Goal: Obtain resource: Obtain resource

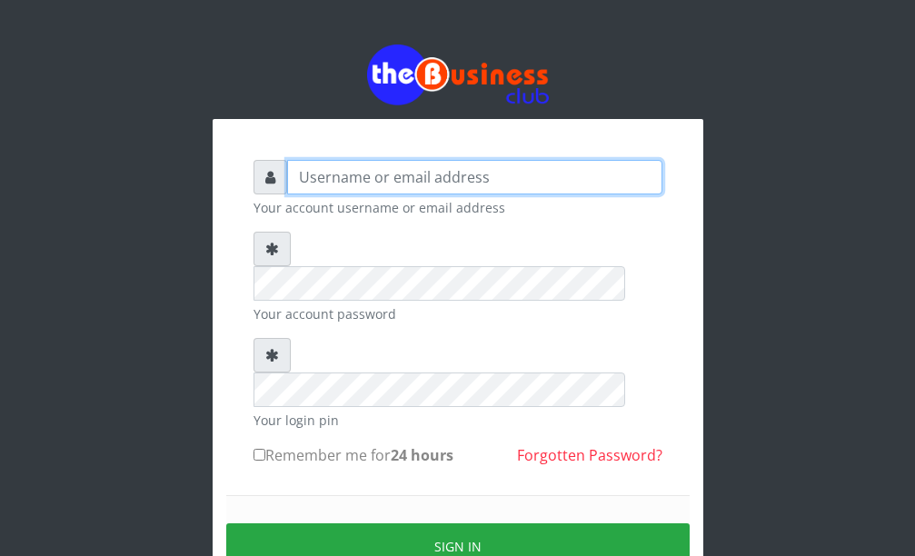
click at [391, 185] on input "text" at bounding box center [474, 177] width 375 height 35
type input "DanBig"
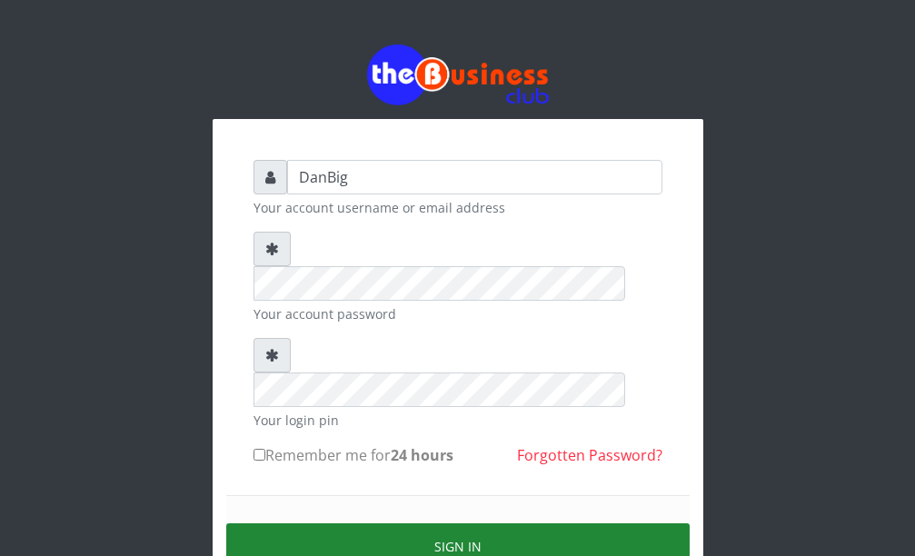
click at [411, 524] on button "Sign in" at bounding box center [458, 547] width 464 height 46
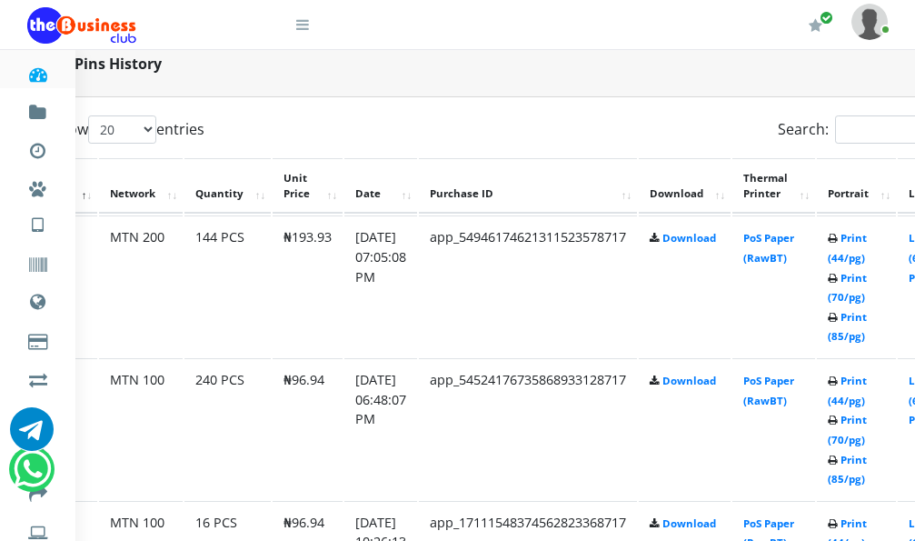
scroll to position [909, 75]
click at [866, 385] on link "Print (44/pg)" at bounding box center [846, 391] width 39 height 34
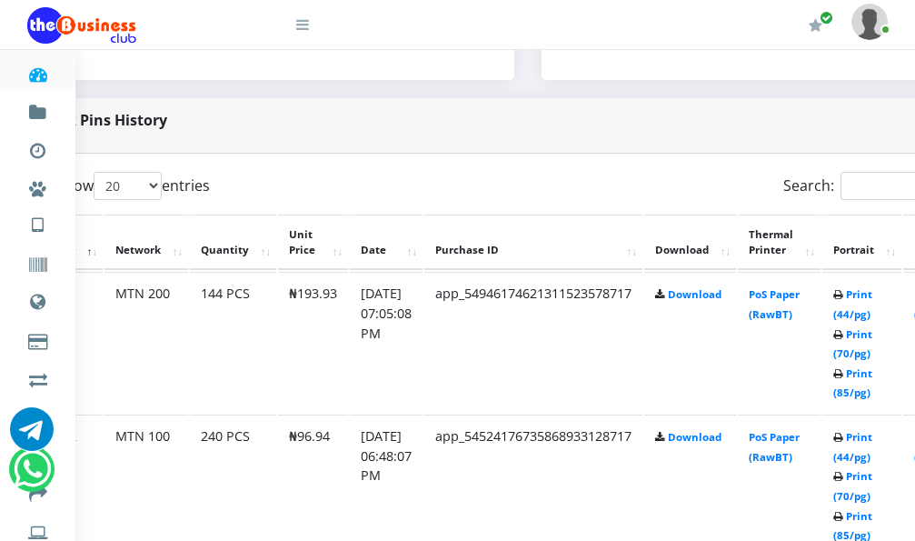
scroll to position [833, 69]
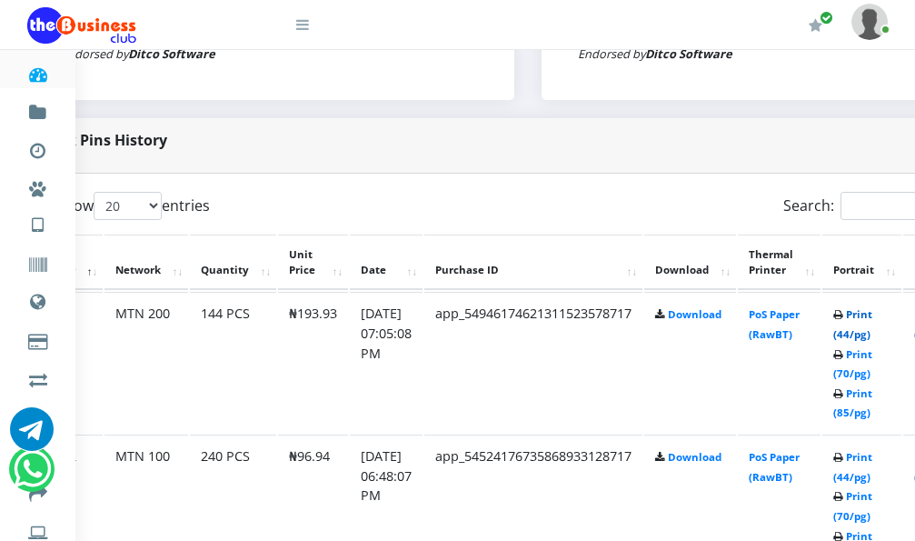
click at [873, 318] on link "Print (44/pg)" at bounding box center [852, 324] width 39 height 34
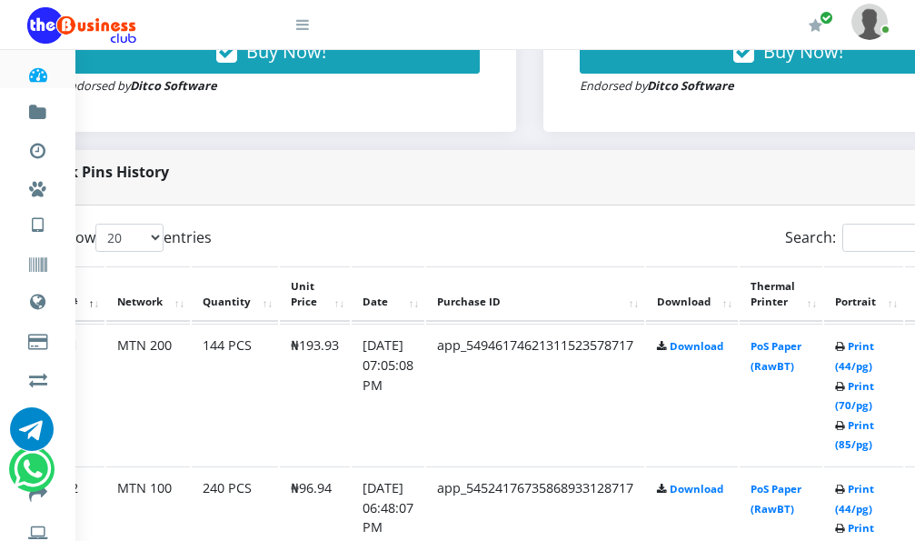
scroll to position [833, 67]
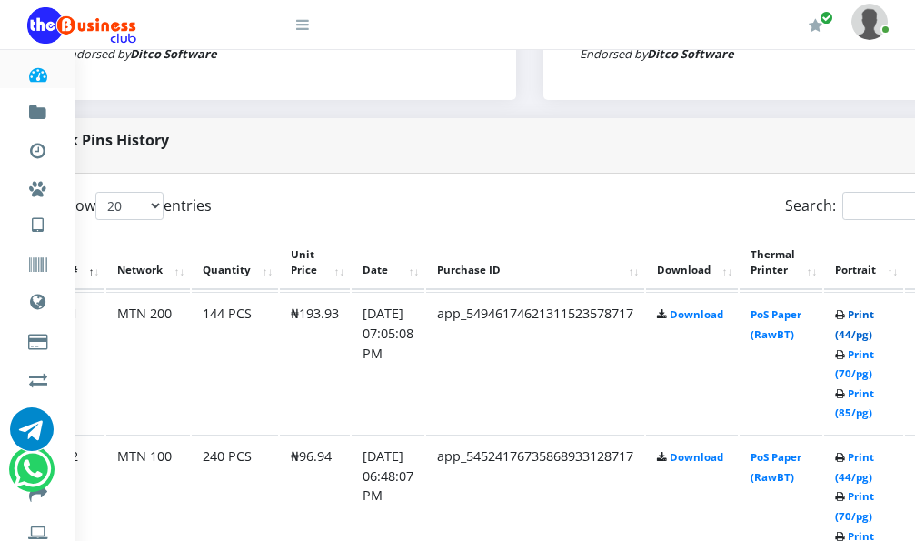
click at [874, 322] on link "Print (44/pg)" at bounding box center [854, 324] width 39 height 34
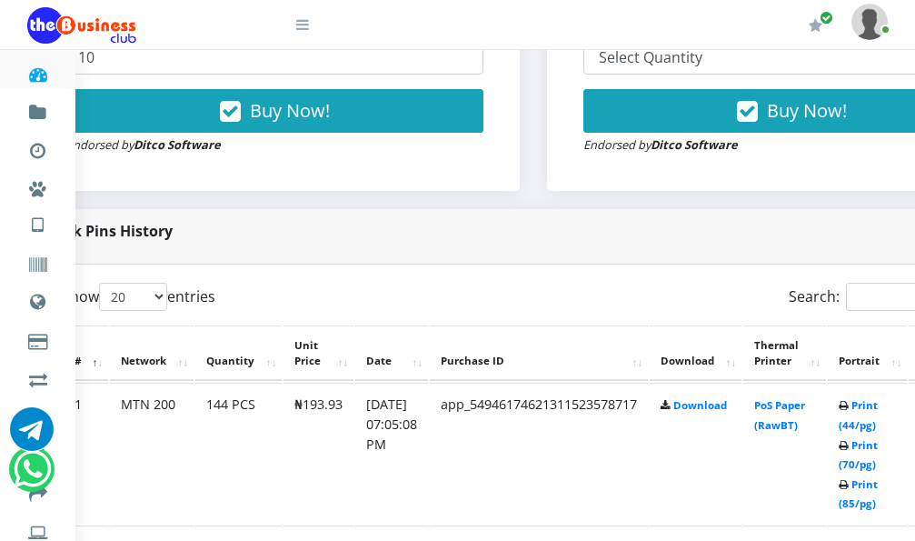
scroll to position [469, 64]
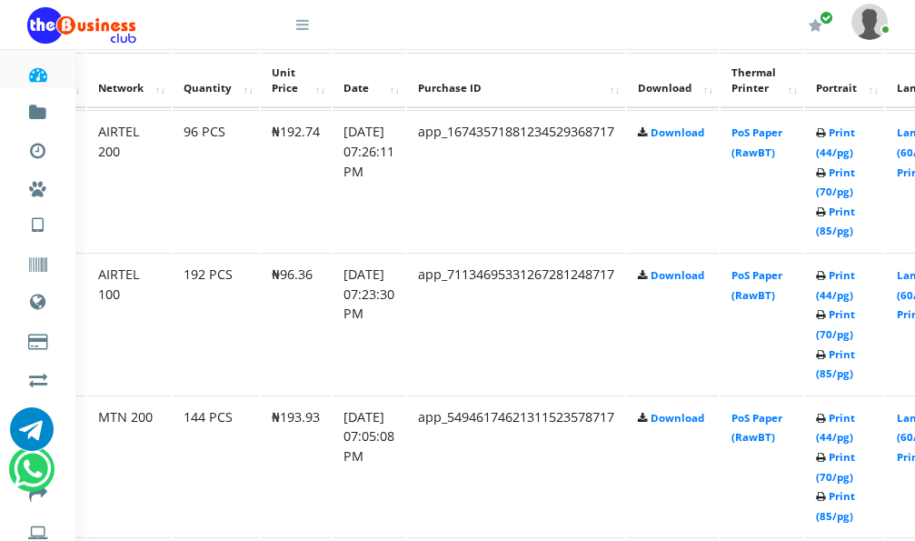
scroll to position [1014, 70]
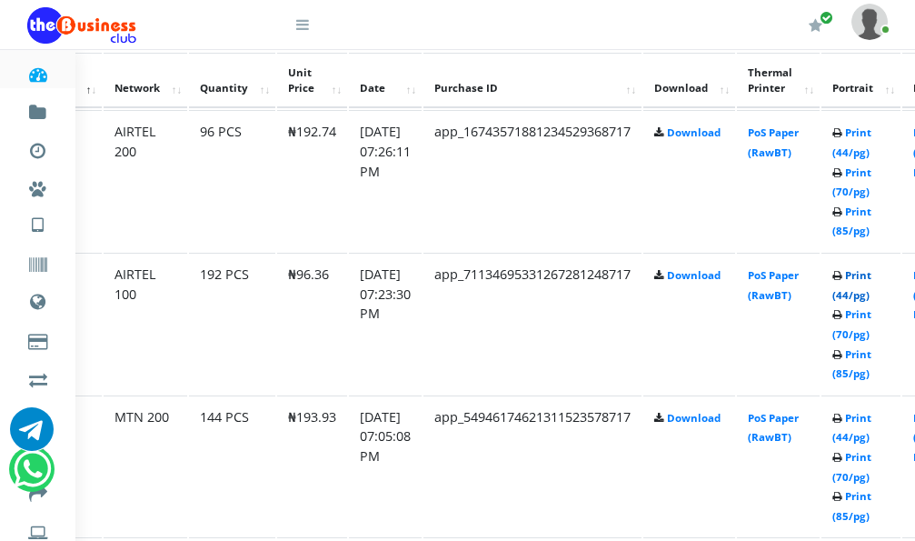
click at [867, 282] on link "Print (44/pg)" at bounding box center [852, 285] width 39 height 34
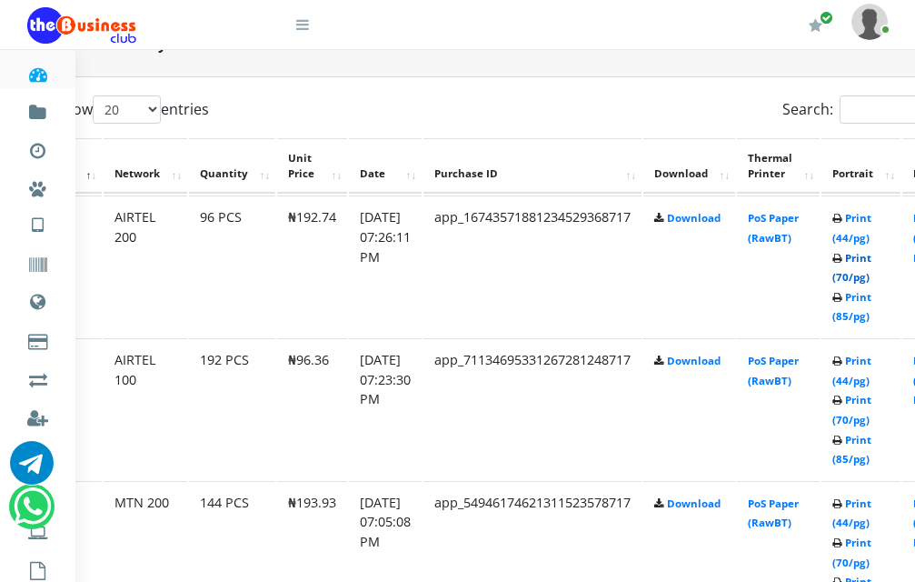
scroll to position [1014, 70]
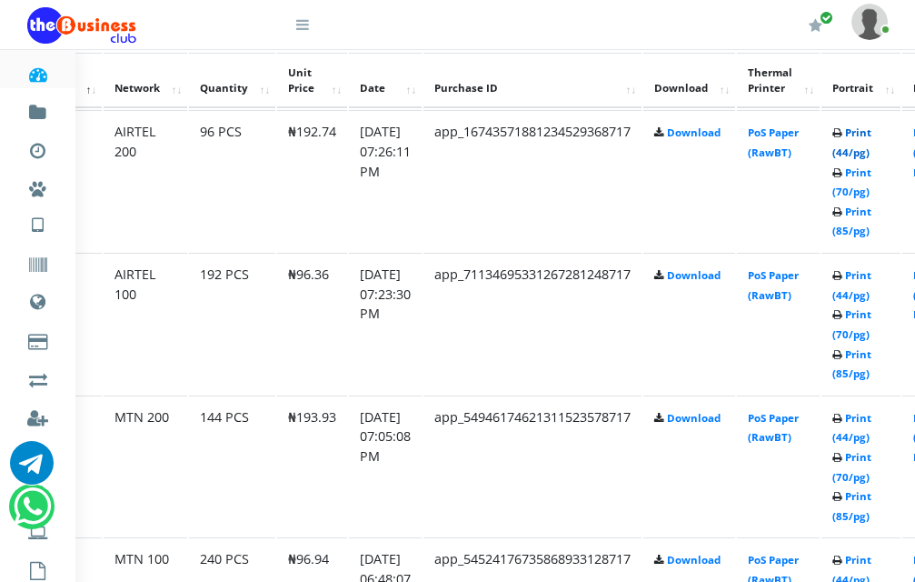
click at [872, 138] on link "Print (44/pg)" at bounding box center [852, 142] width 39 height 34
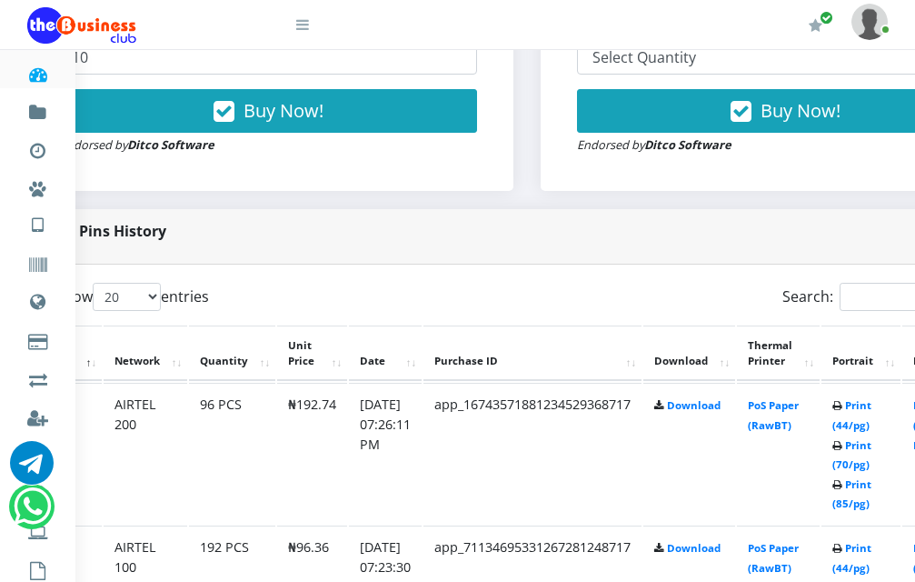
scroll to position [651, 70]
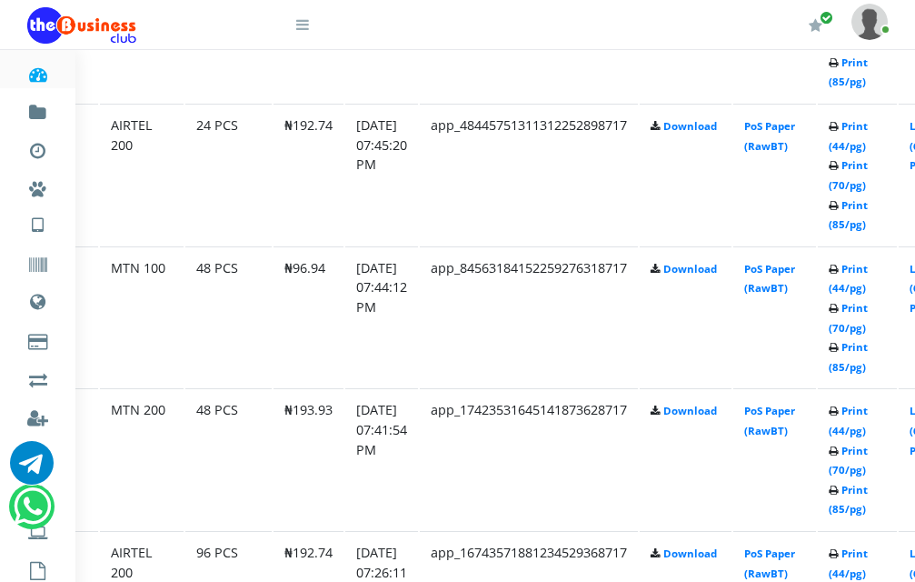
scroll to position [1195, 74]
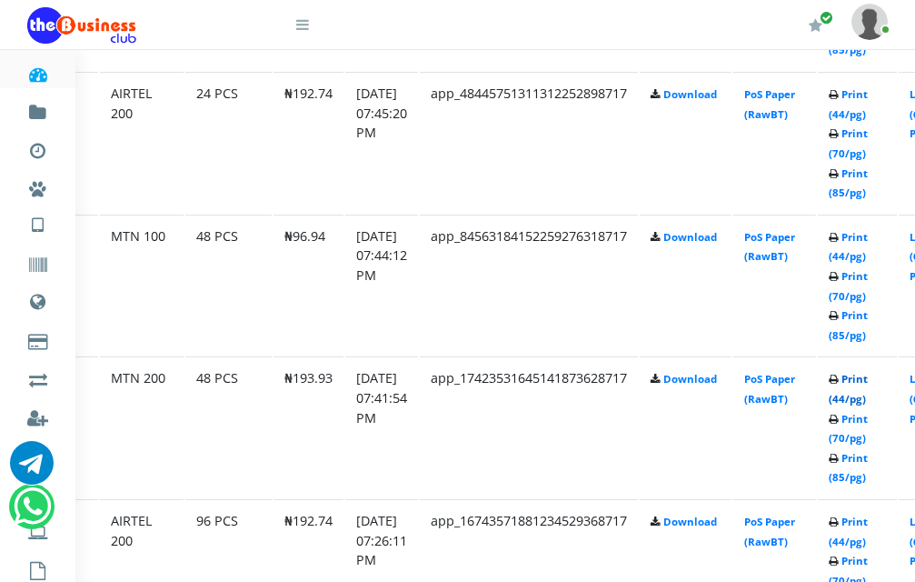
click at [864, 380] on link "Print (44/pg)" at bounding box center [848, 389] width 39 height 34
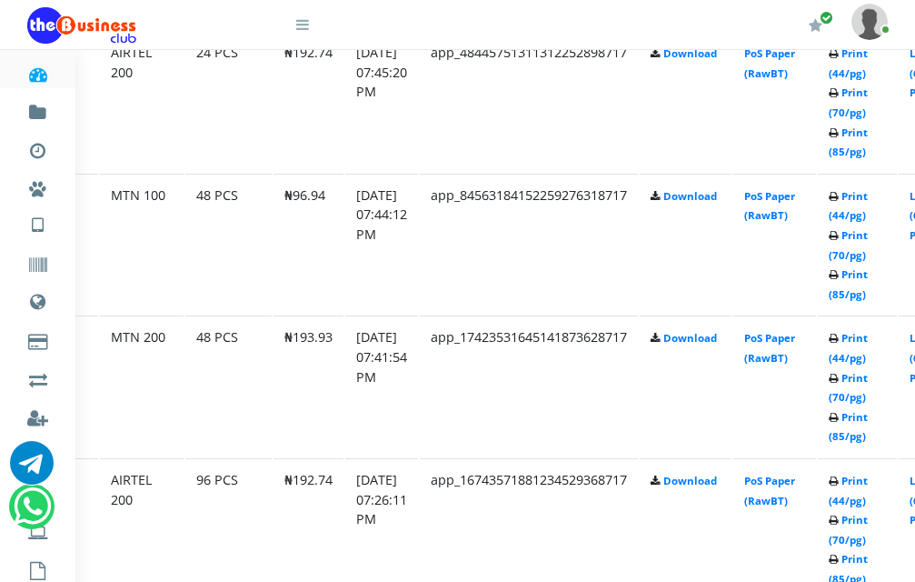
scroll to position [1195, 74]
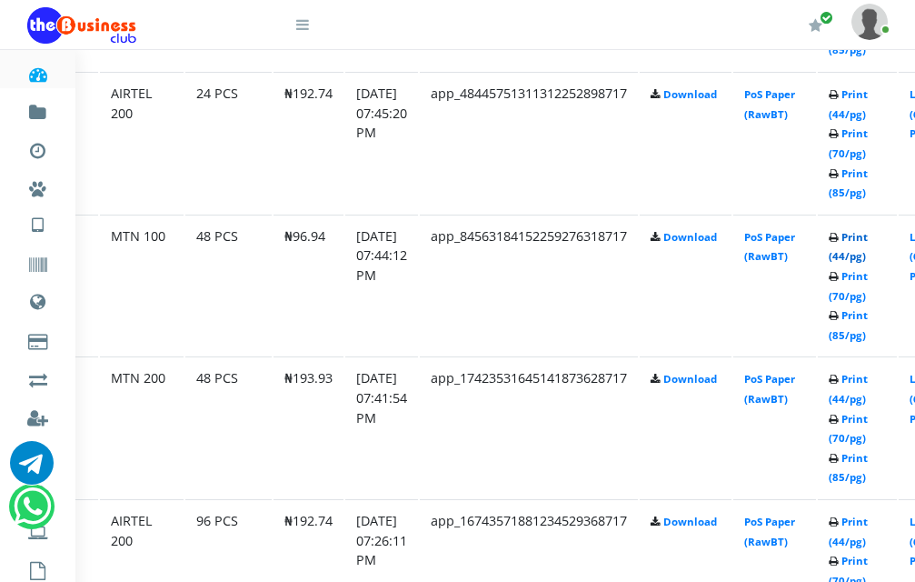
click at [866, 237] on link "Print (44/pg)" at bounding box center [848, 247] width 39 height 34
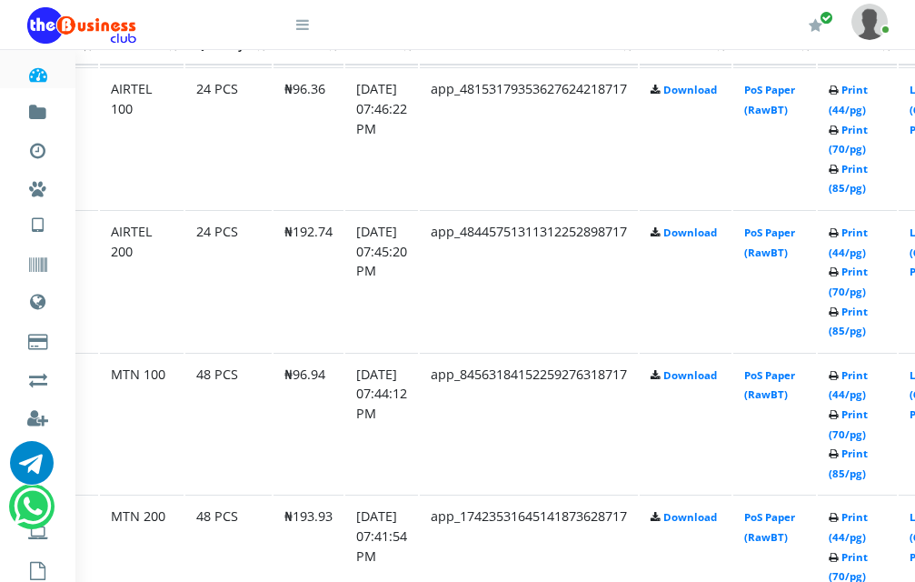
scroll to position [1013, 74]
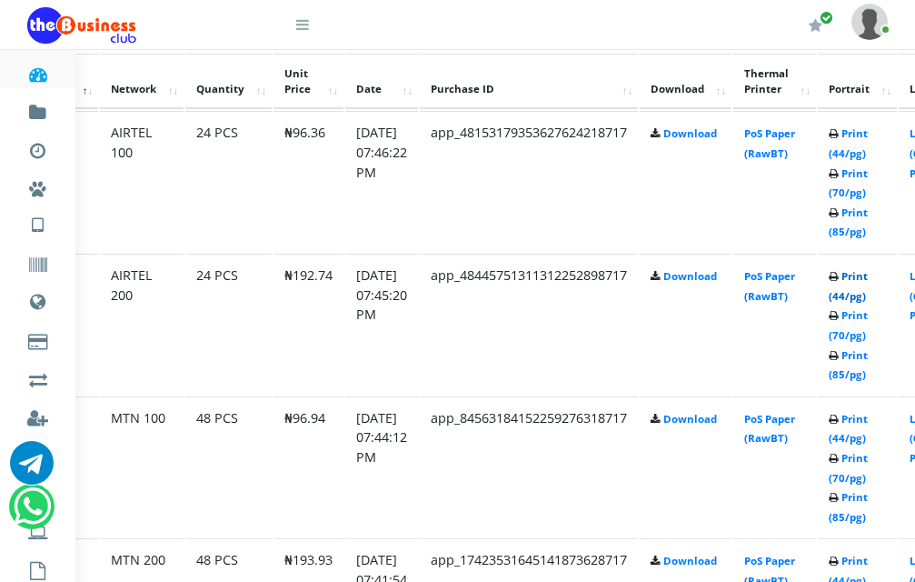
click at [868, 281] on link "Print (44/pg)" at bounding box center [848, 286] width 39 height 34
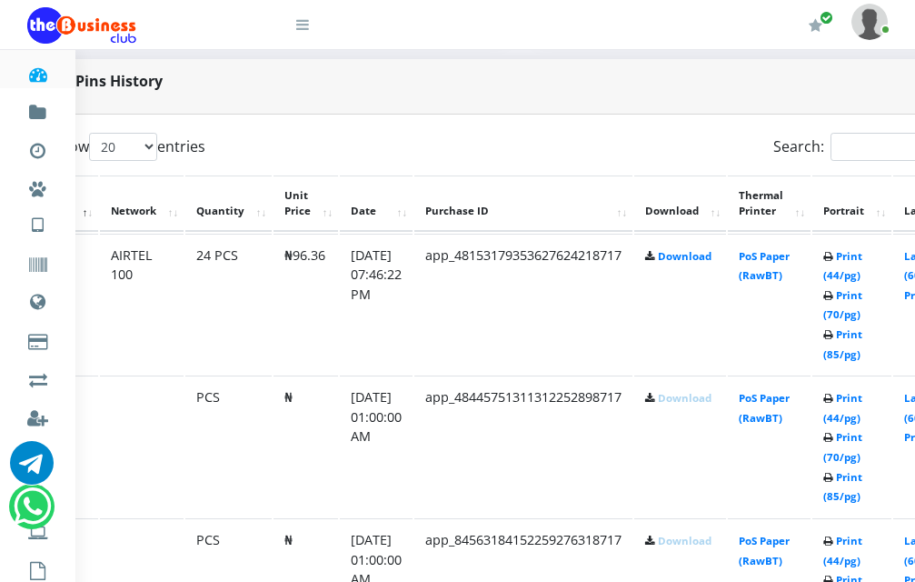
scroll to position [923, 74]
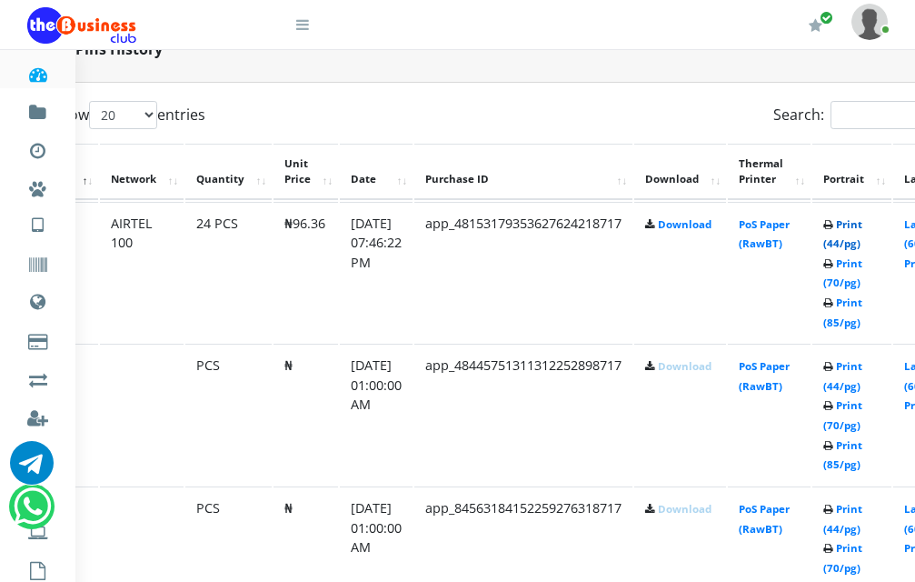
click at [863, 224] on link "Print (44/pg)" at bounding box center [842, 234] width 39 height 34
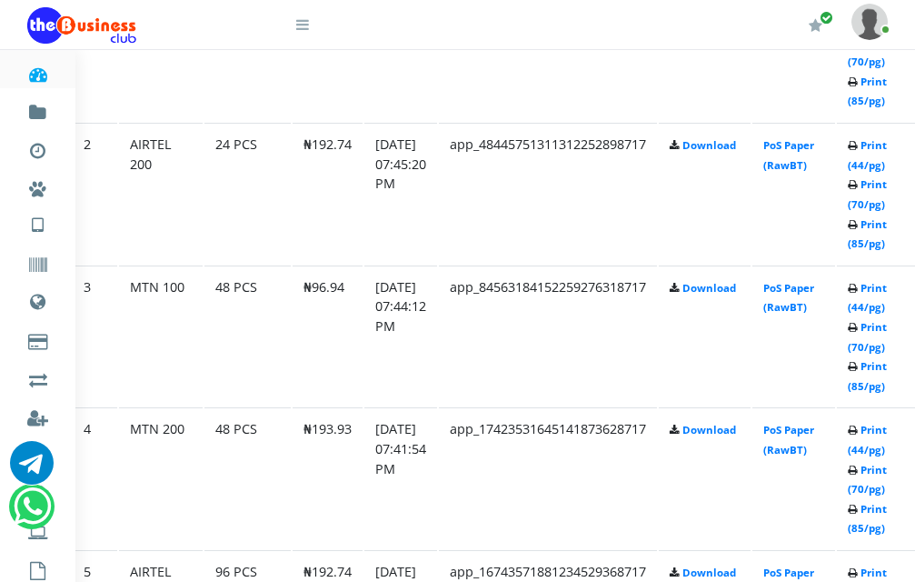
scroll to position [1211, 55]
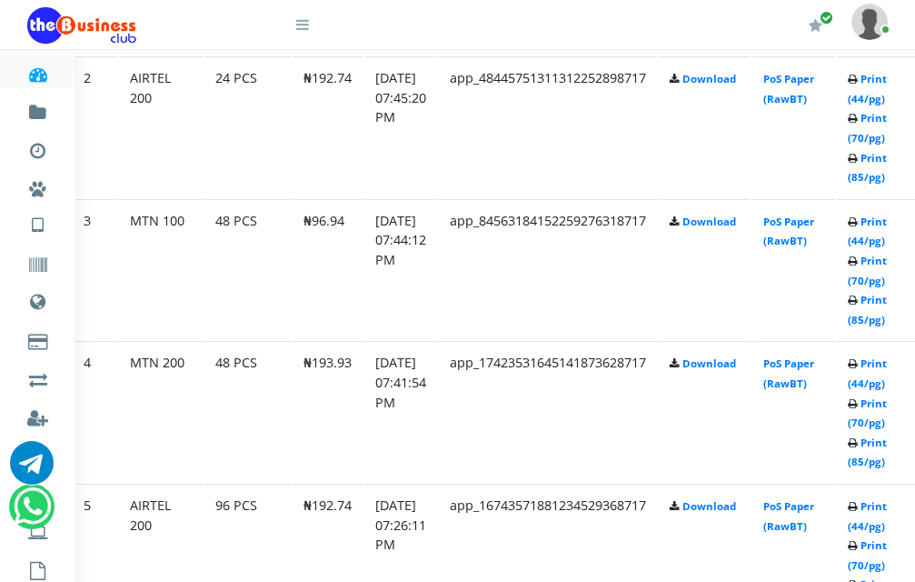
drag, startPoint x: 624, startPoint y: 509, endPoint x: 496, endPoint y: 419, distance: 156.6
click at [496, 419] on td "app_17423531645141873628717" at bounding box center [548, 411] width 218 height 141
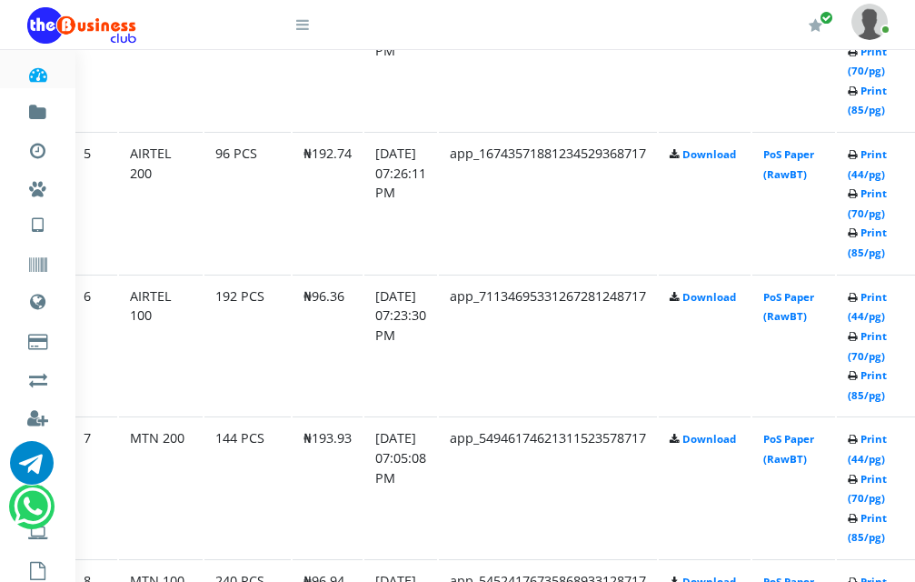
scroll to position [1574, 55]
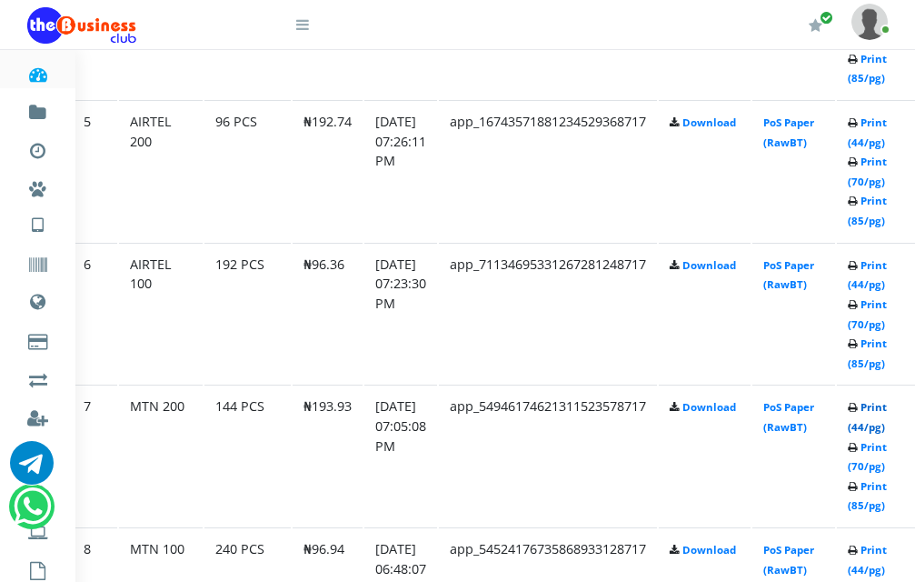
click at [887, 434] on link "Print (44/pg)" at bounding box center [867, 417] width 39 height 34
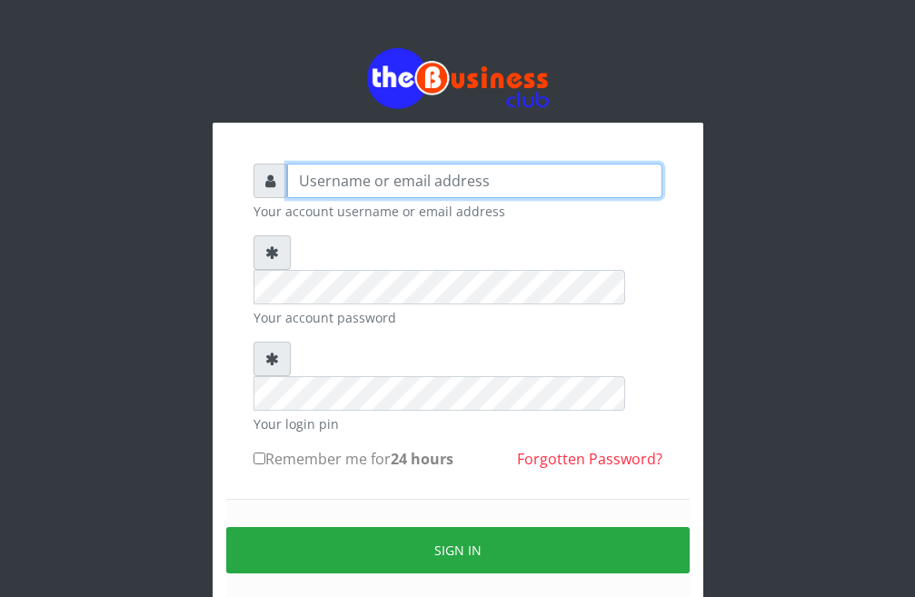
click at [338, 187] on input "text" at bounding box center [474, 181] width 375 height 35
type input "DanBig"
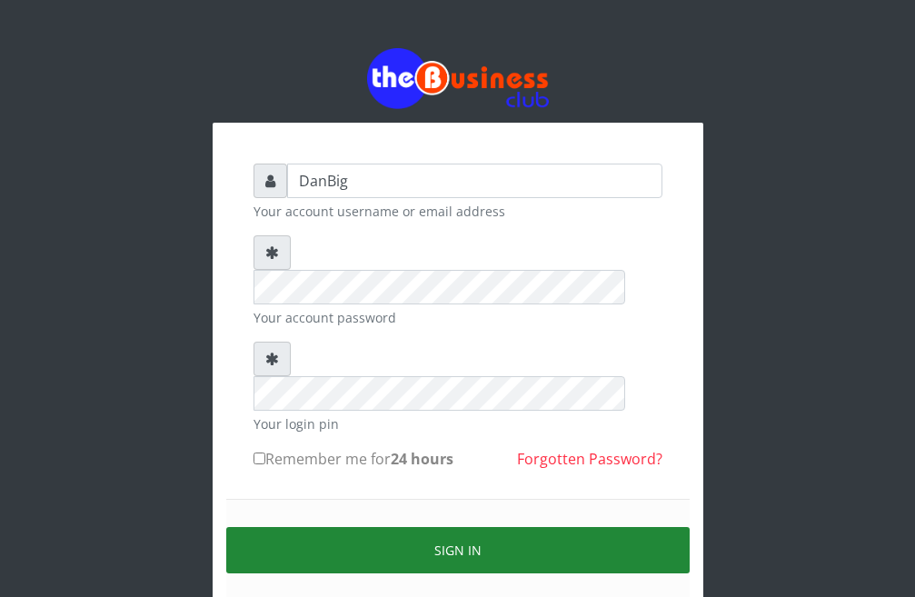
click at [370, 527] on button "Sign in" at bounding box center [458, 550] width 464 height 46
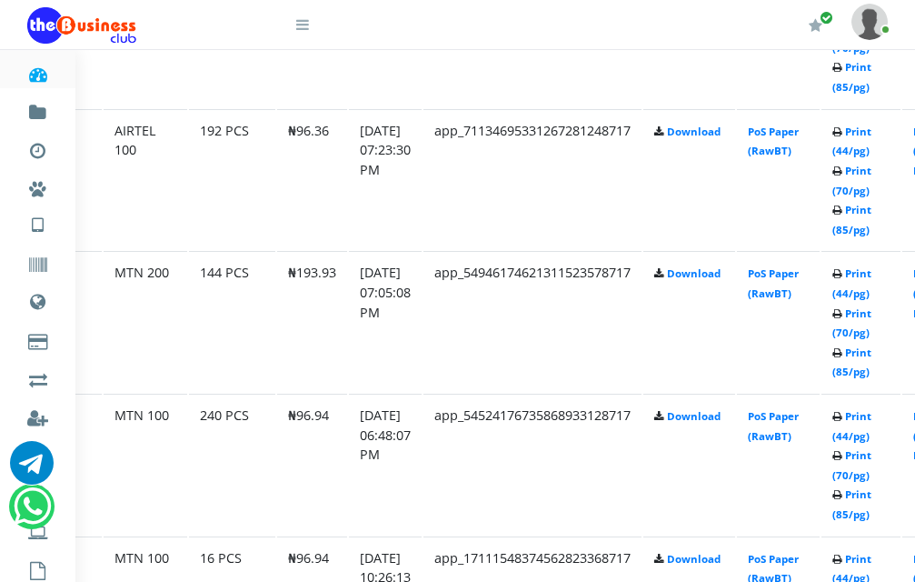
scroll to position [1727, 70]
click at [872, 278] on link "Print (44/pg)" at bounding box center [852, 284] width 39 height 34
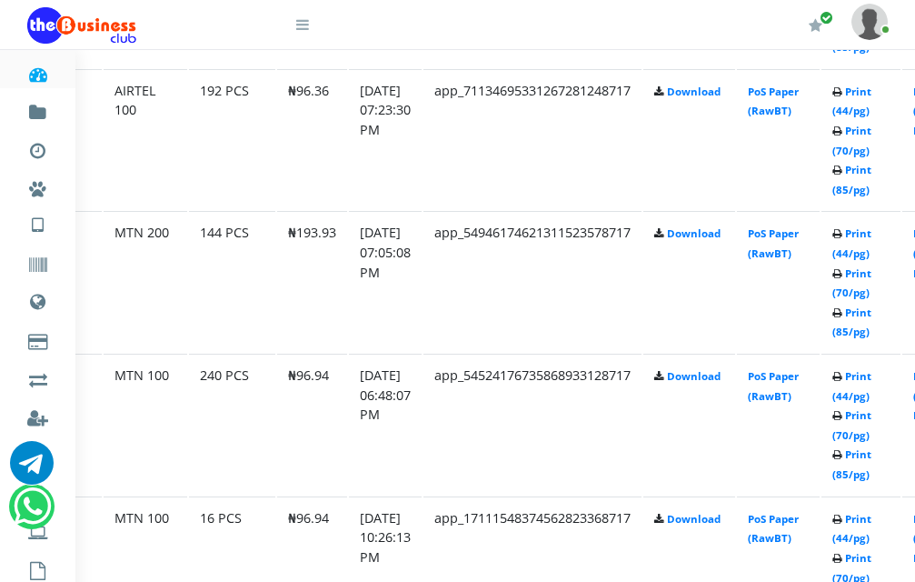
scroll to position [1727, 70]
